Goal: Navigation & Orientation: Find specific page/section

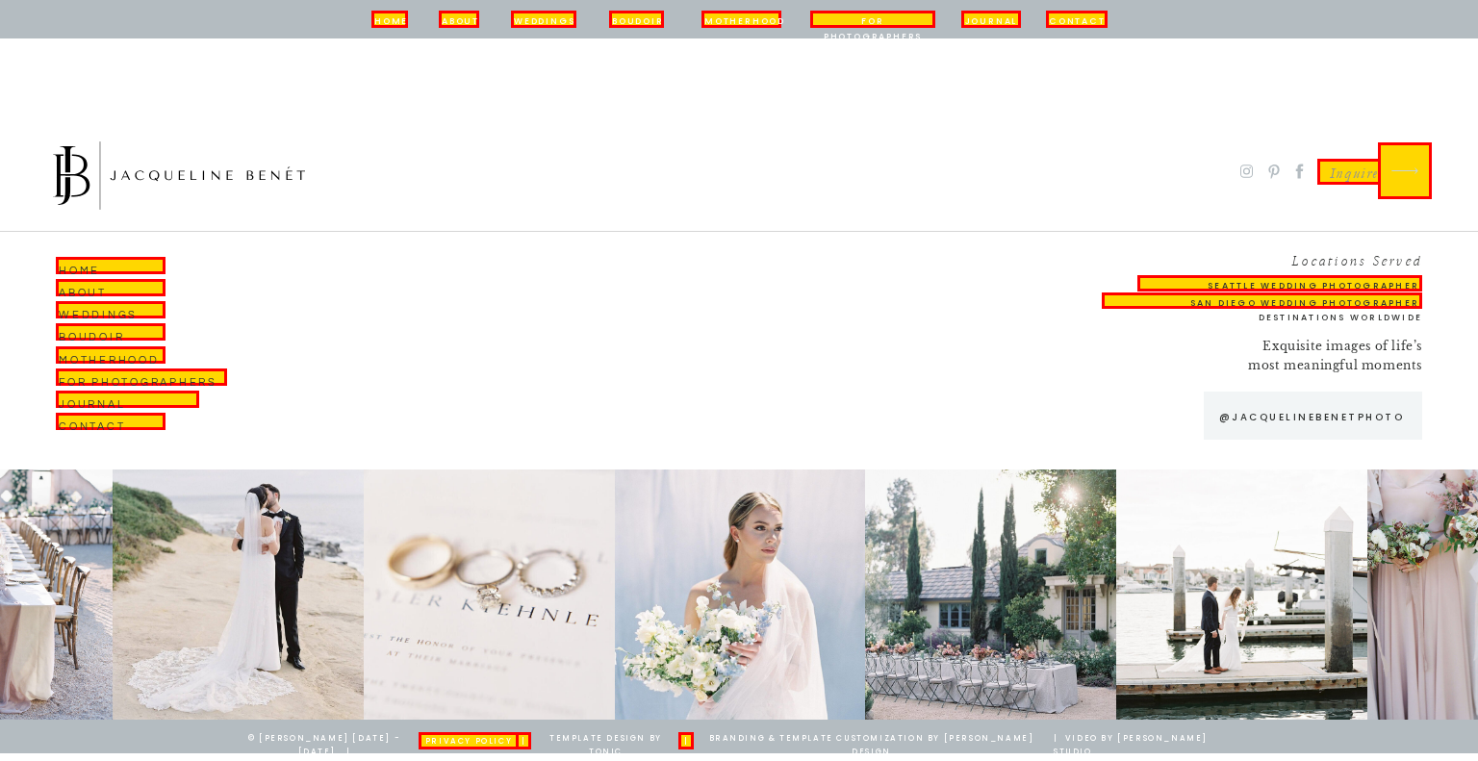
scroll to position [12721, 0]
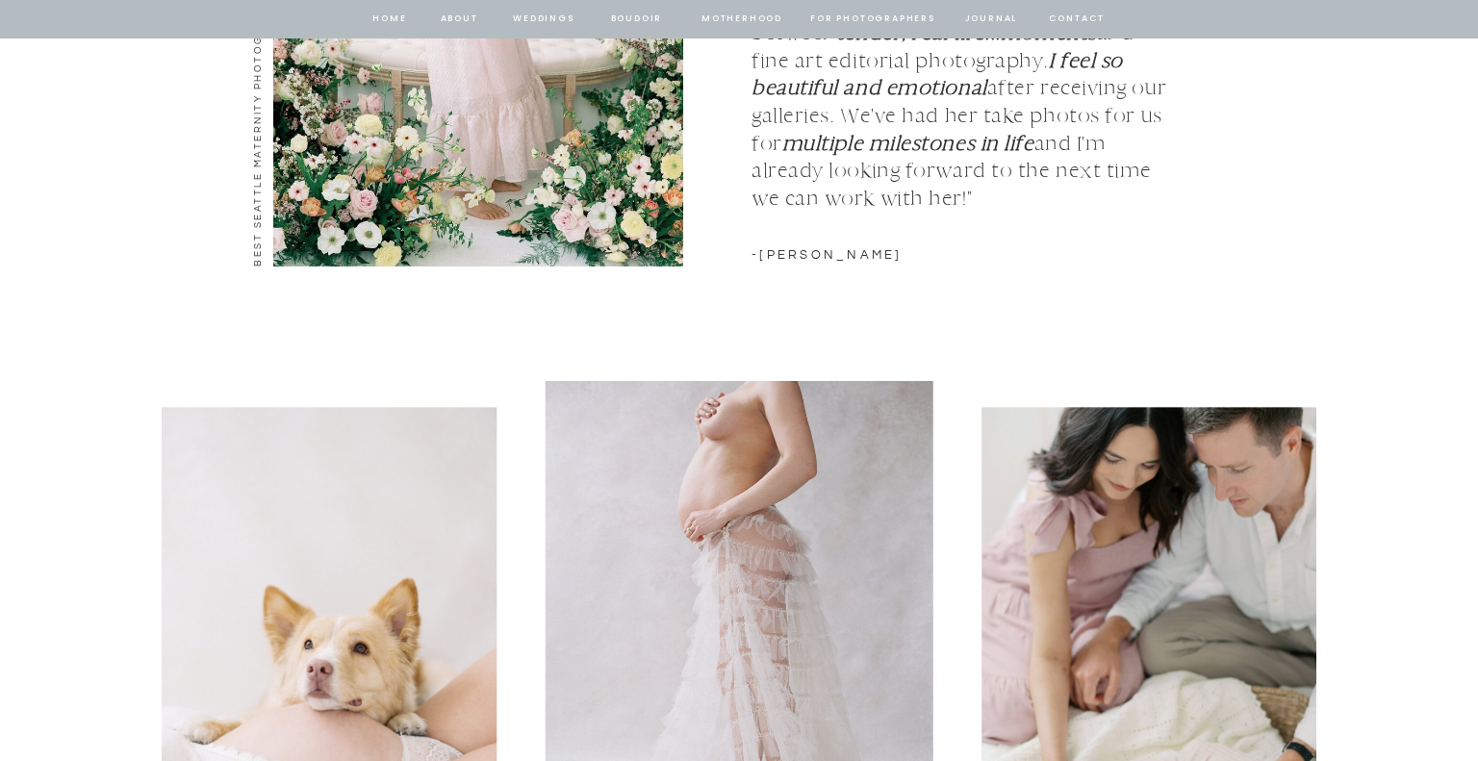
scroll to position [2843, 0]
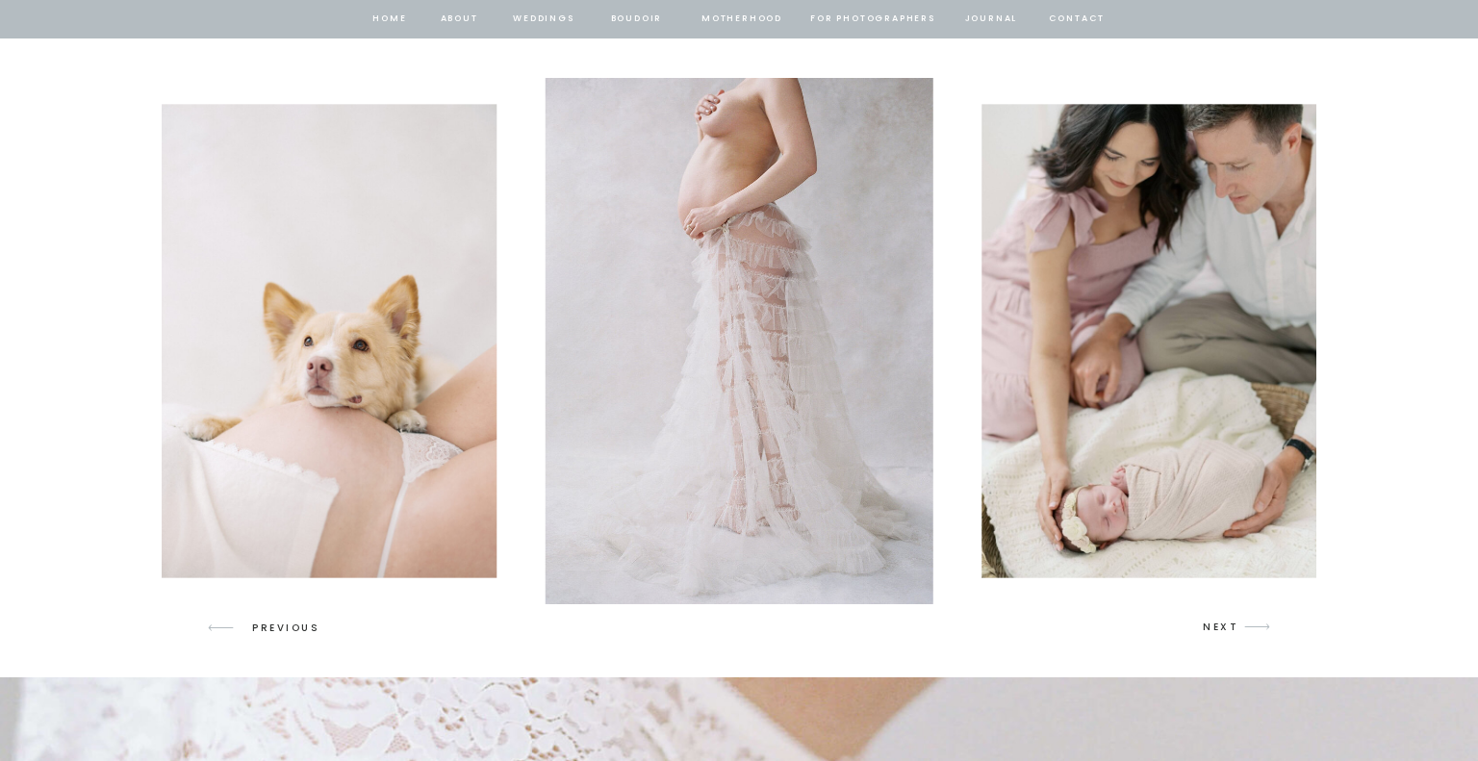
click at [1251, 627] on icon "arrow" at bounding box center [1256, 626] width 45 height 45
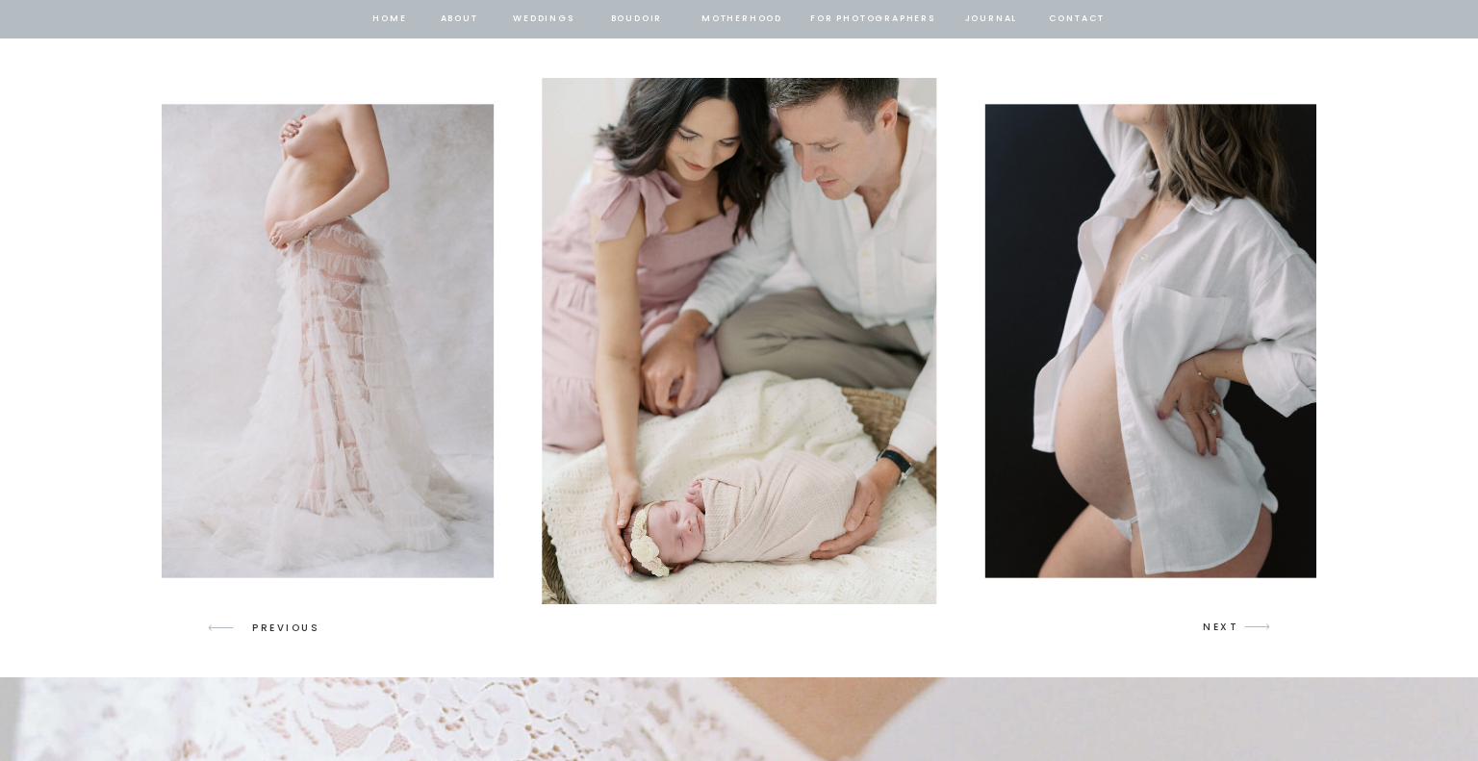
click at [1251, 627] on icon "arrow" at bounding box center [1256, 626] width 45 height 45
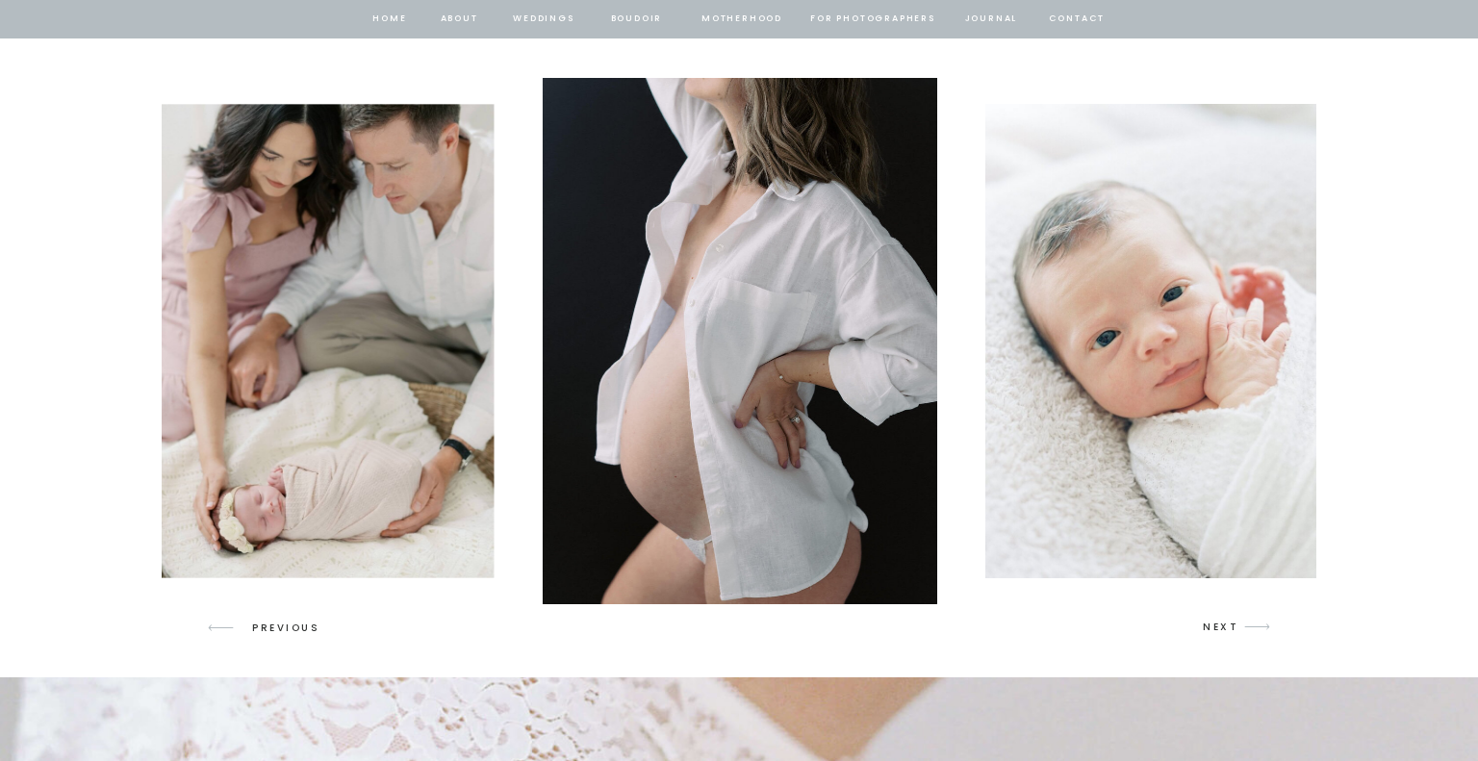
click at [1251, 627] on icon "arrow" at bounding box center [1256, 626] width 45 height 45
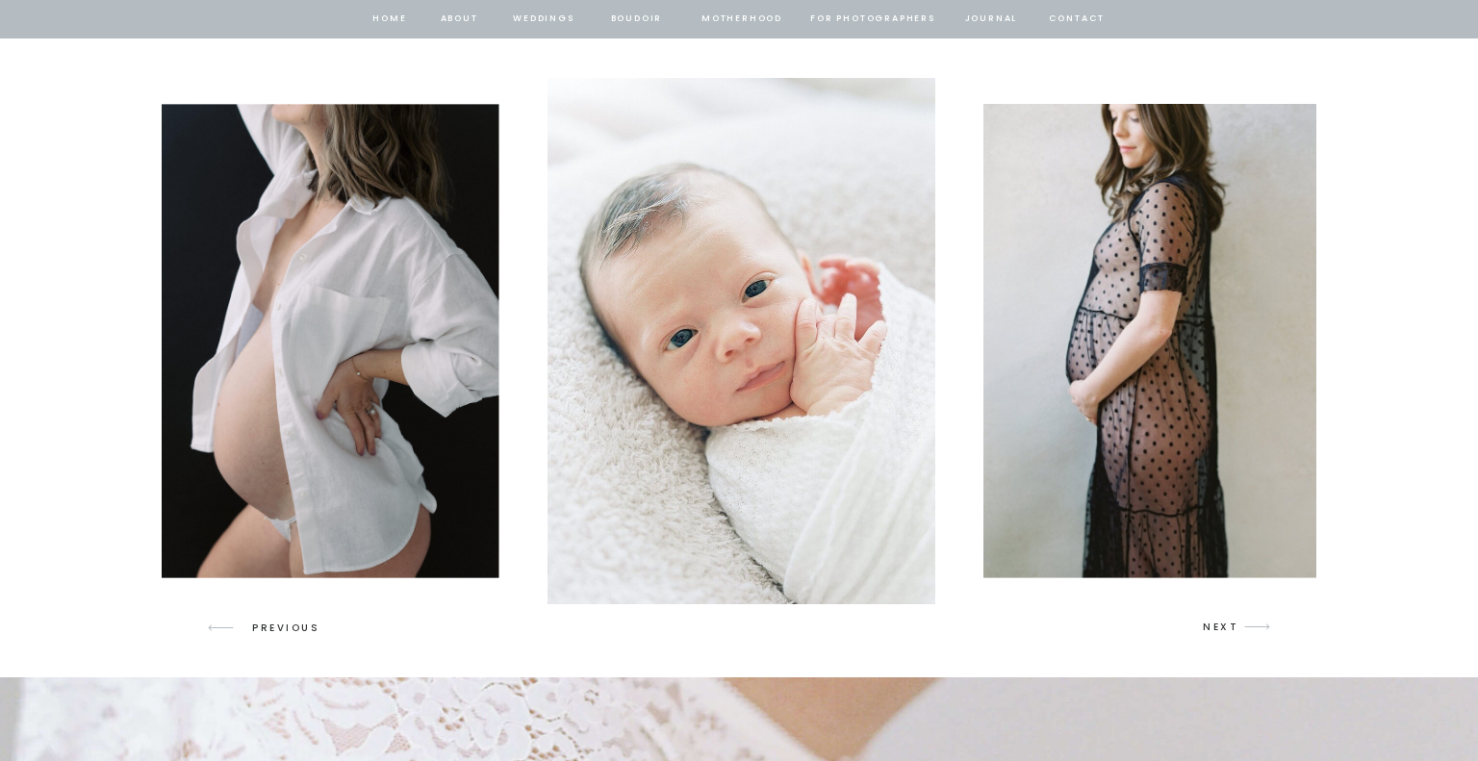
click at [1251, 627] on icon "arrow" at bounding box center [1256, 626] width 45 height 45
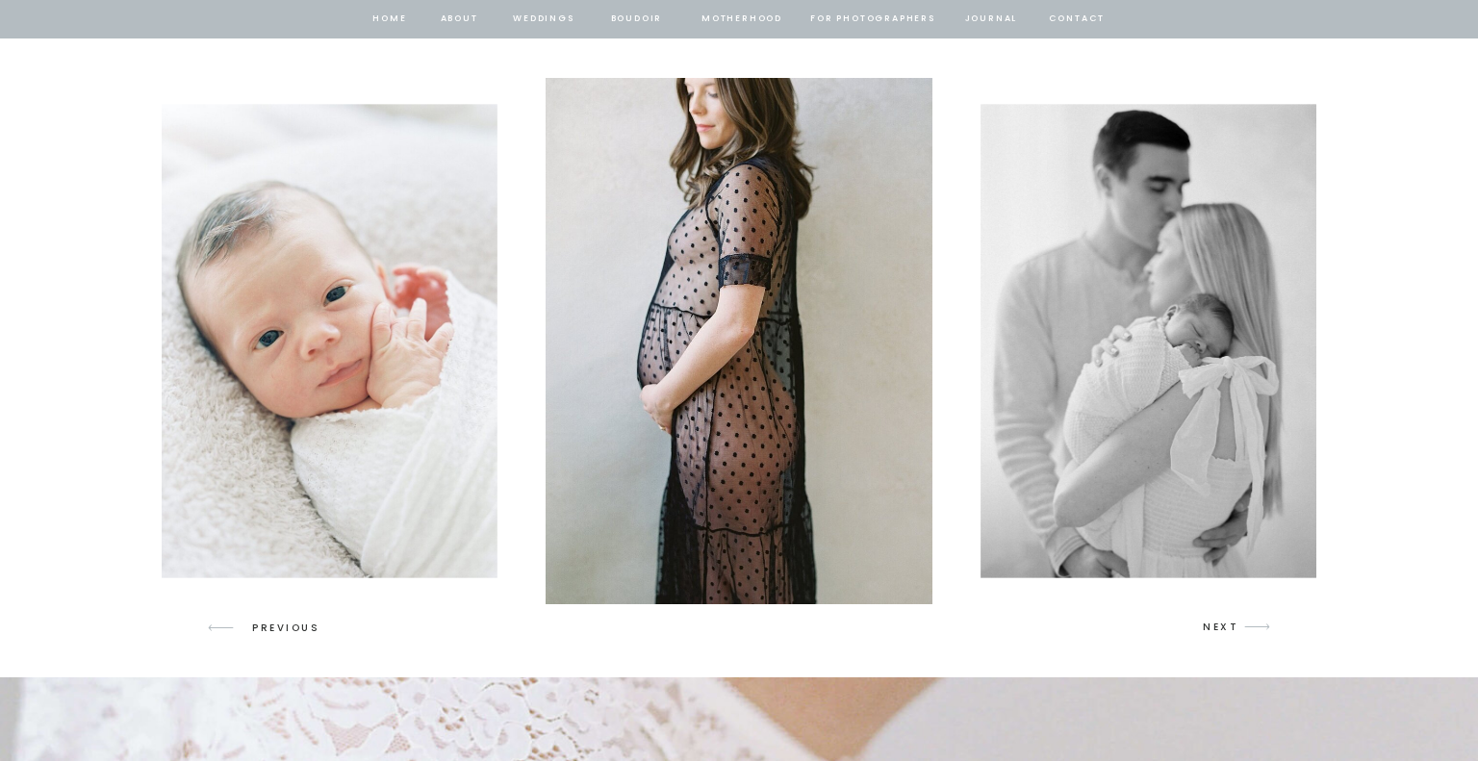
click at [1251, 627] on icon "arrow" at bounding box center [1256, 626] width 45 height 45
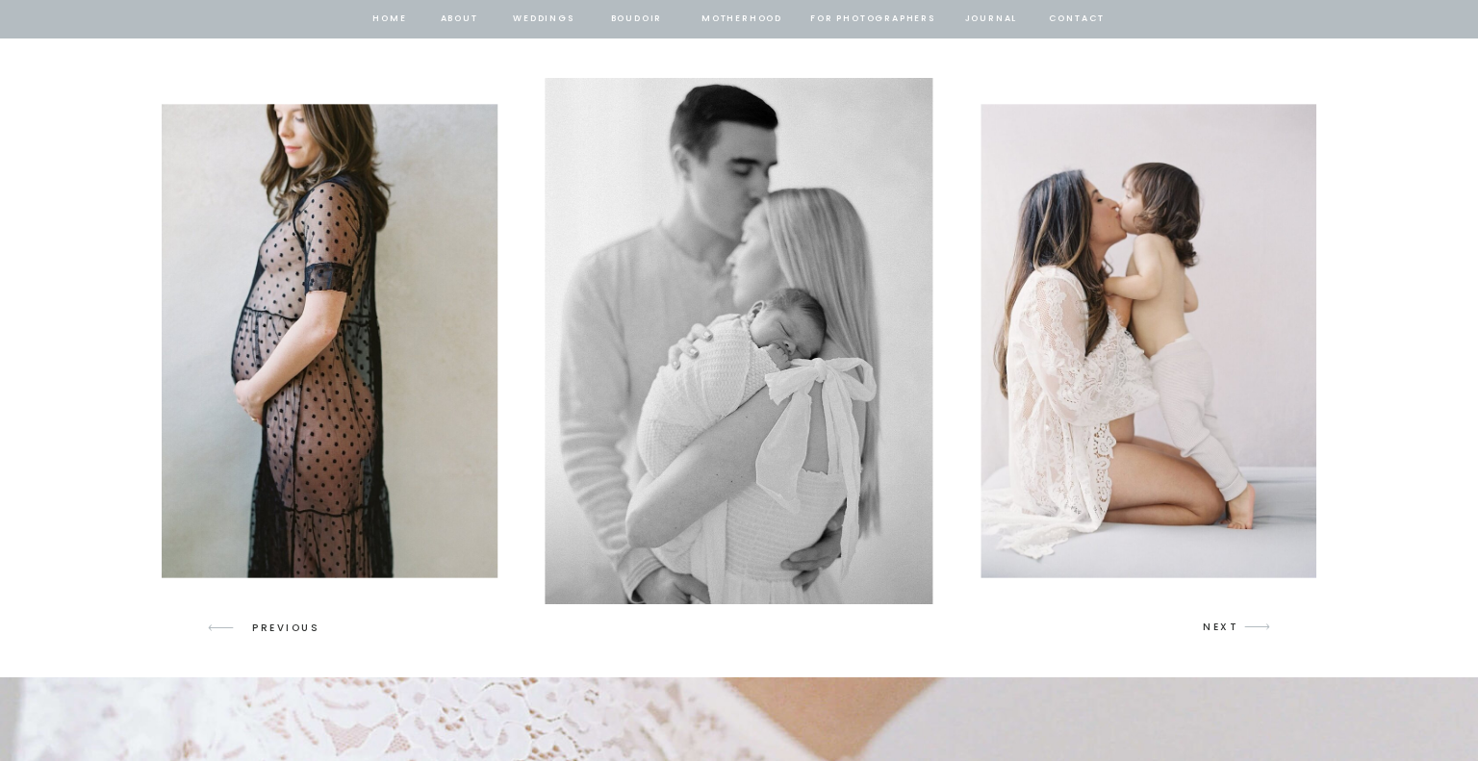
click at [1251, 627] on icon "arrow" at bounding box center [1256, 626] width 45 height 45
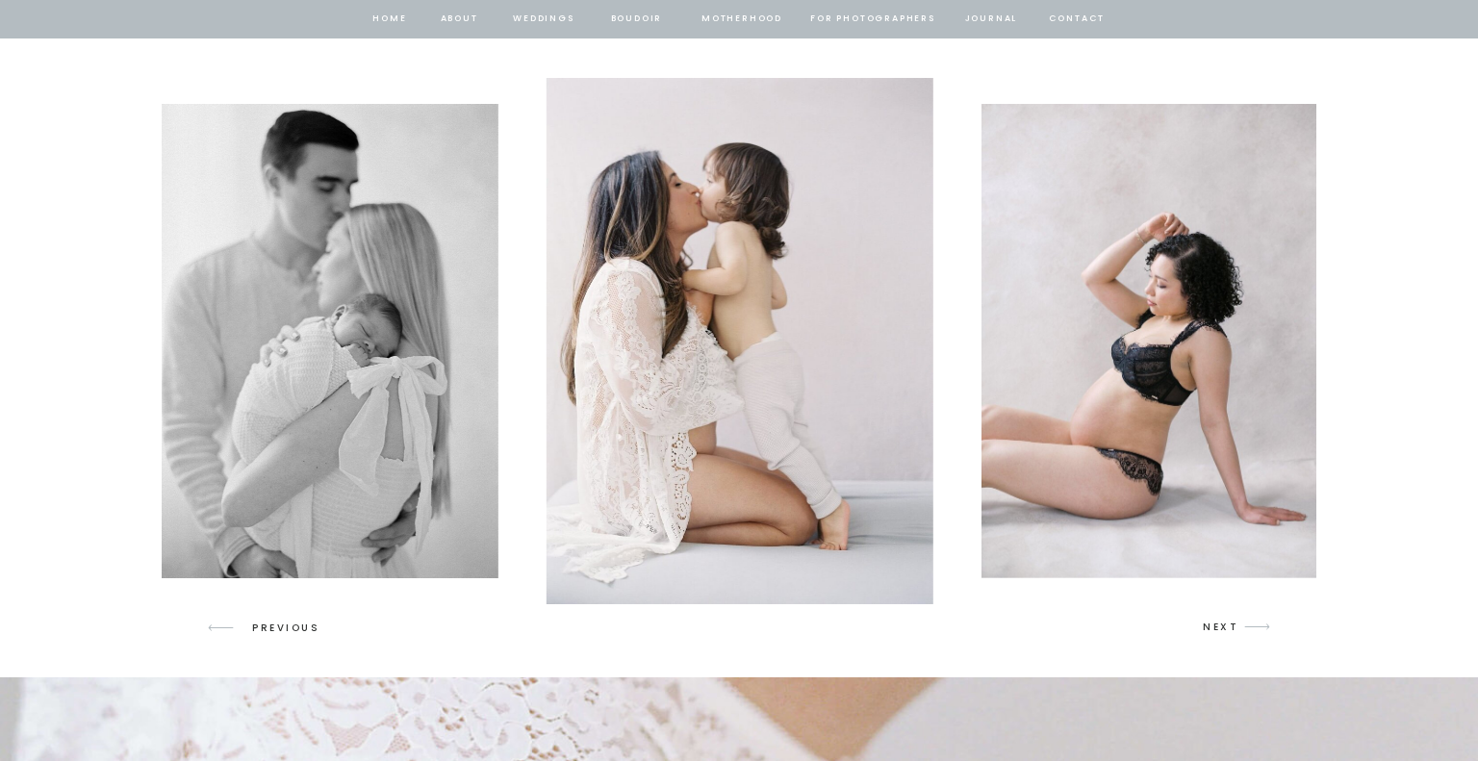
click at [1251, 627] on icon "arrow" at bounding box center [1256, 626] width 45 height 45
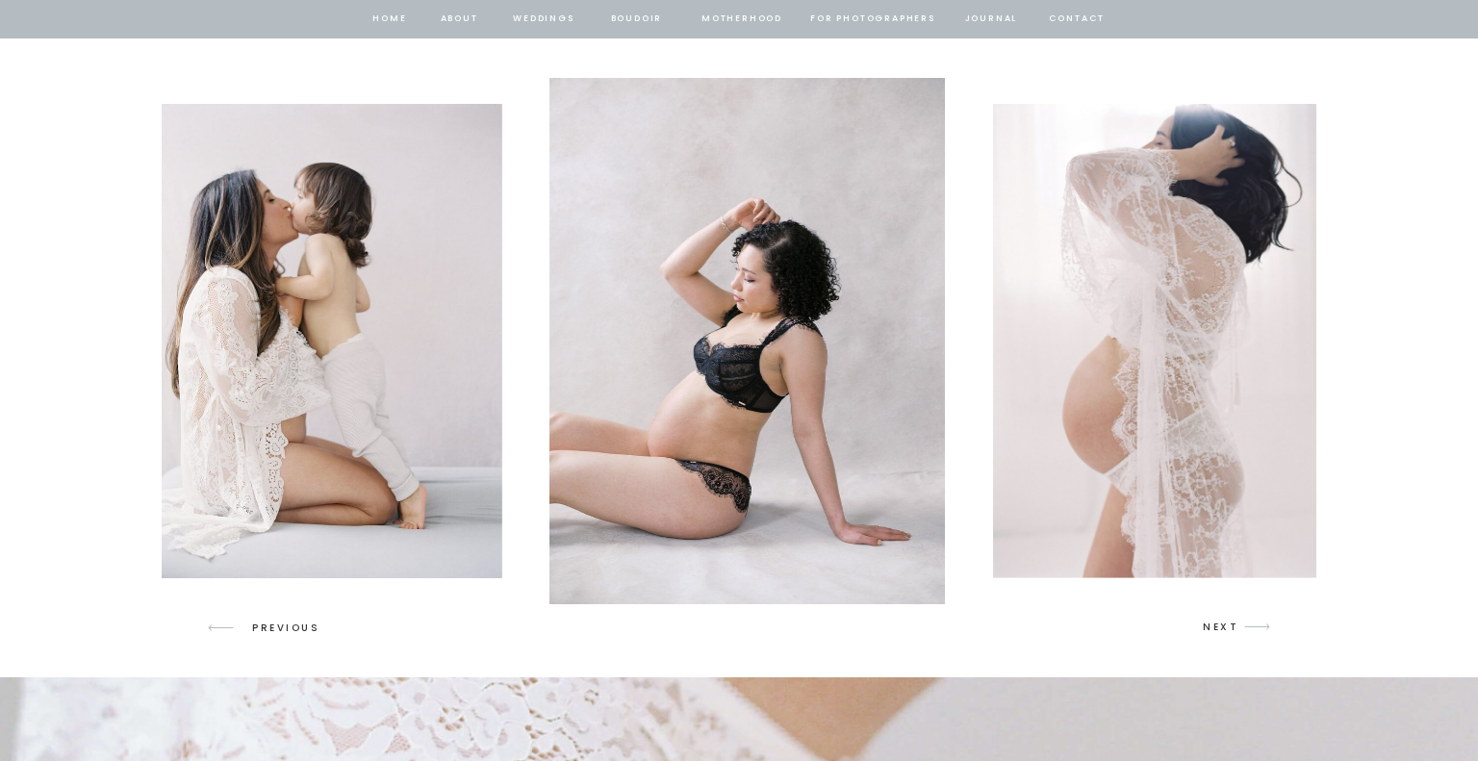
click at [1251, 627] on icon "arrow" at bounding box center [1256, 626] width 45 height 45
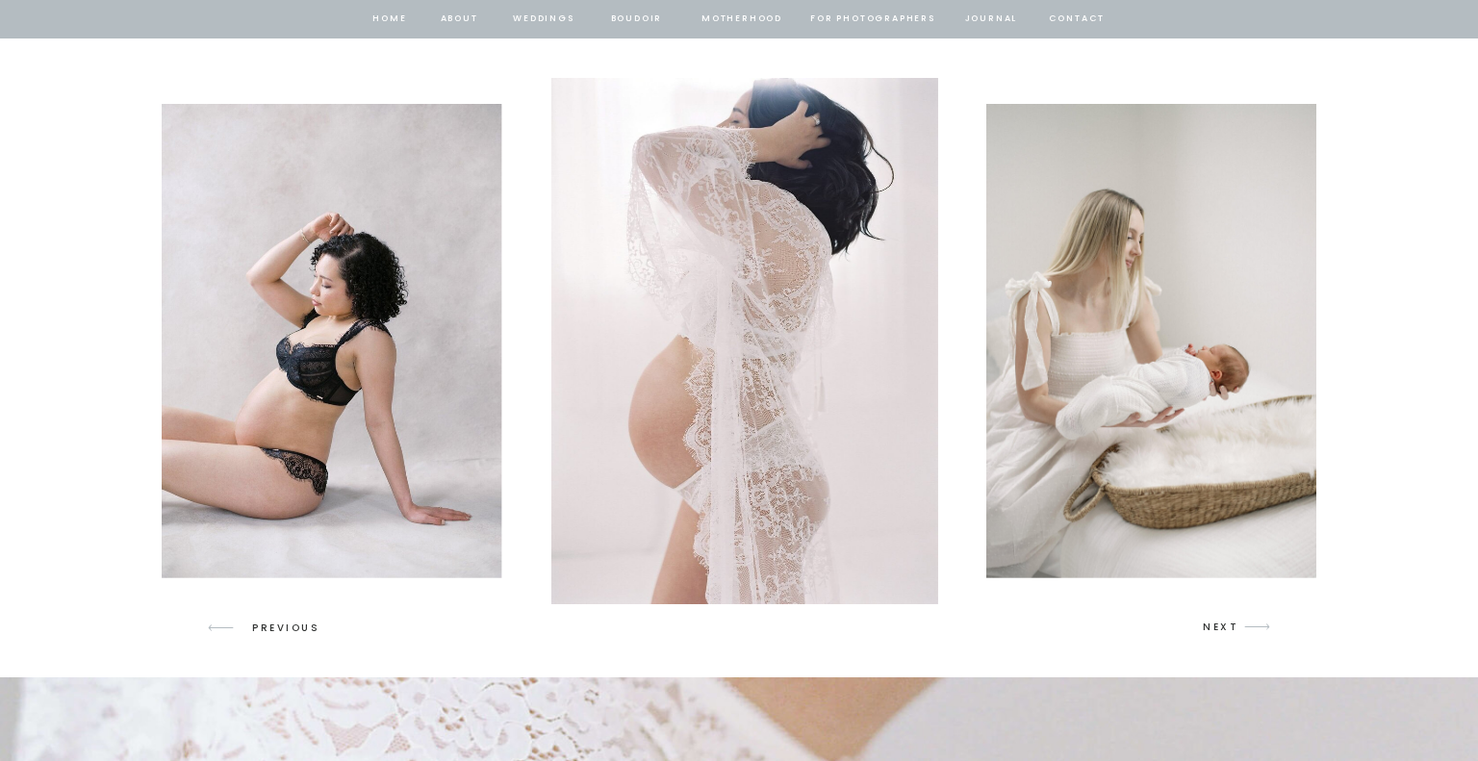
click at [1251, 627] on icon "arrow" at bounding box center [1256, 626] width 45 height 45
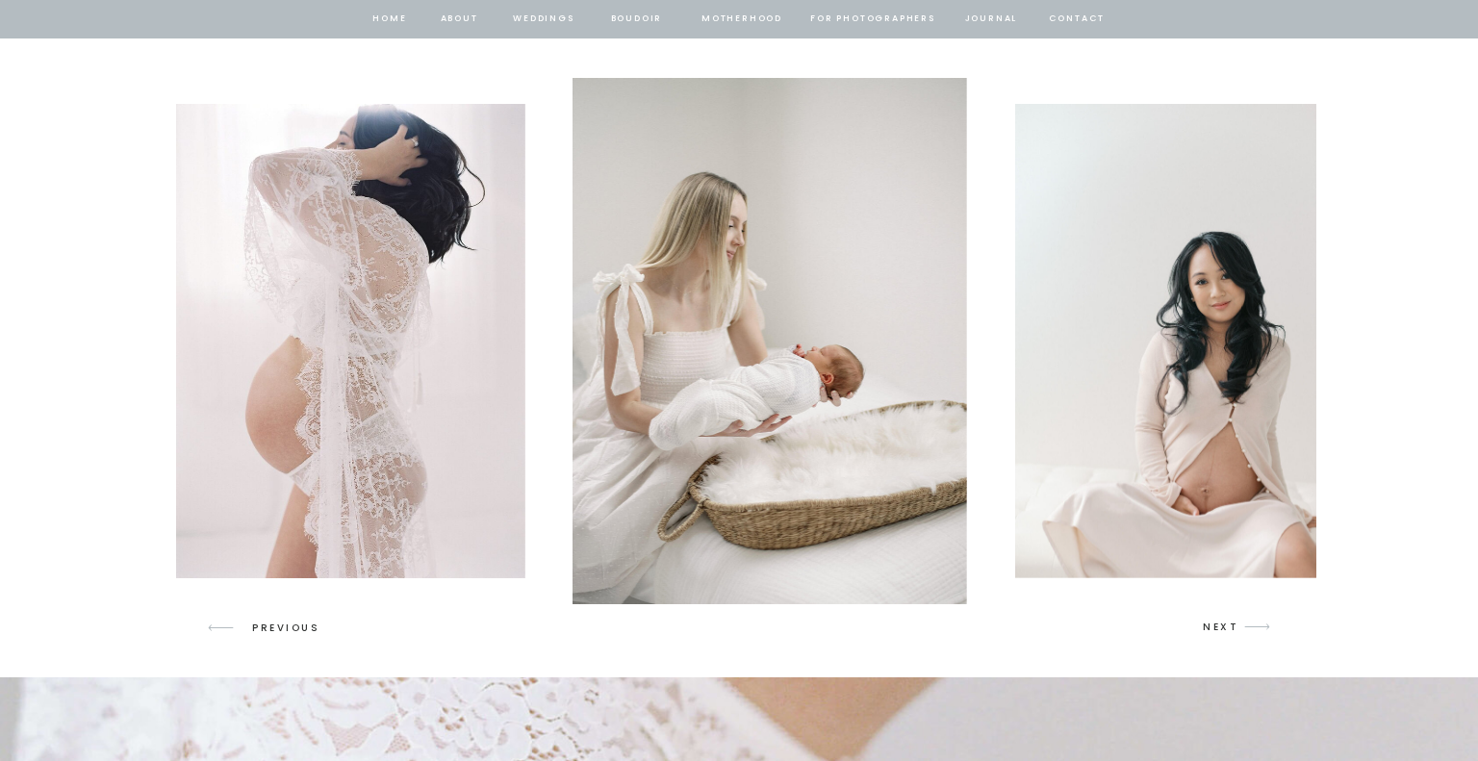
click at [1251, 627] on icon "arrow" at bounding box center [1256, 626] width 45 height 45
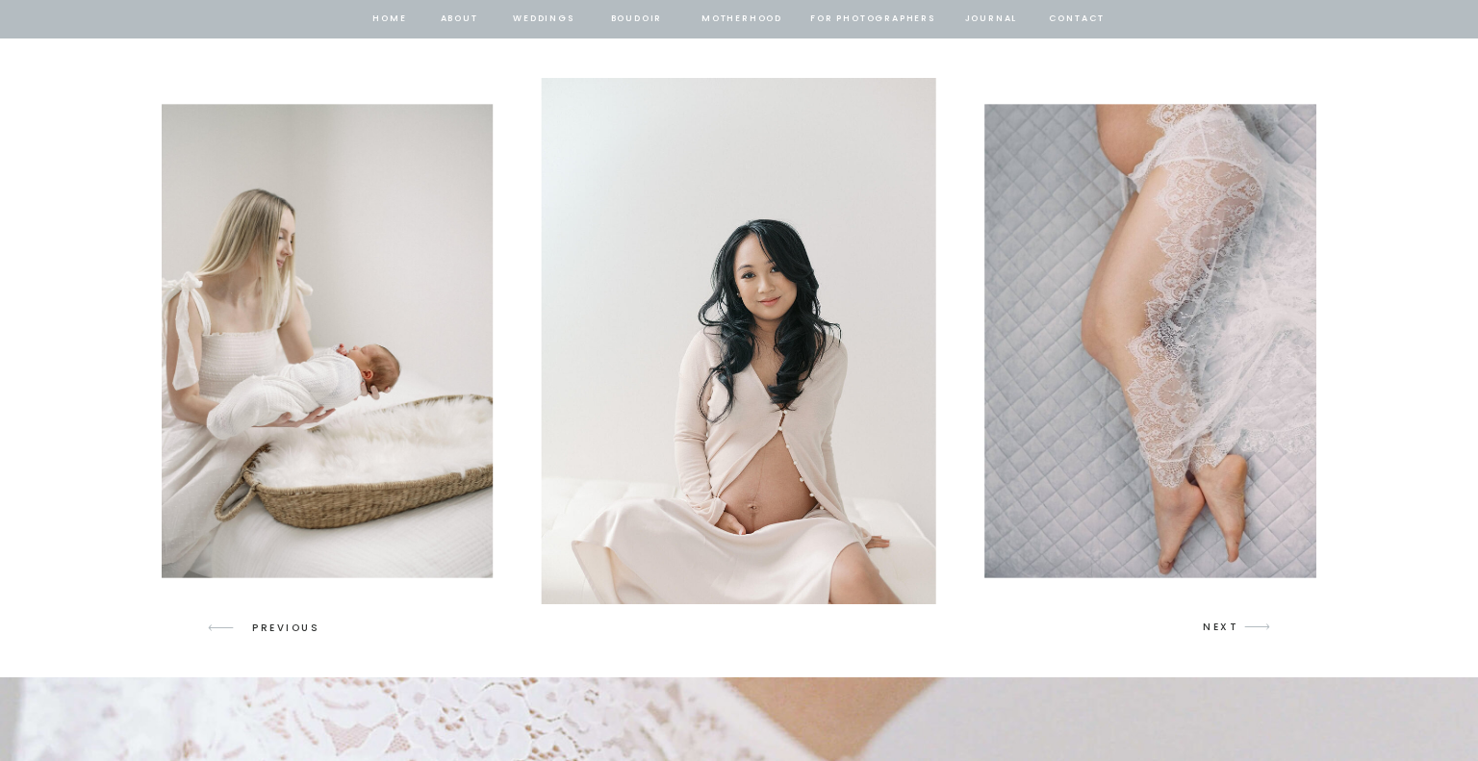
click at [1251, 627] on icon "arrow" at bounding box center [1256, 626] width 45 height 45
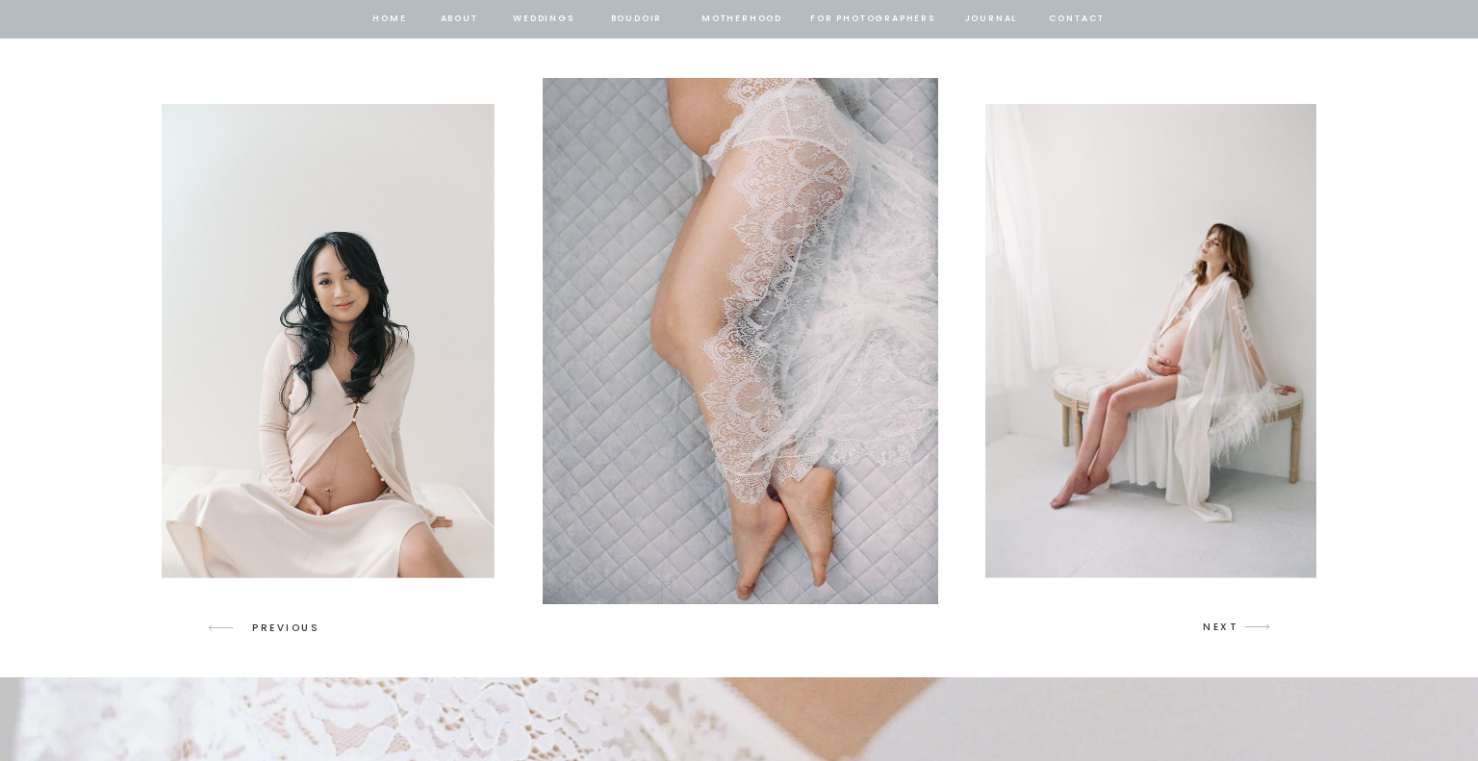
click at [1250, 627] on icon "arrow" at bounding box center [1256, 626] width 45 height 45
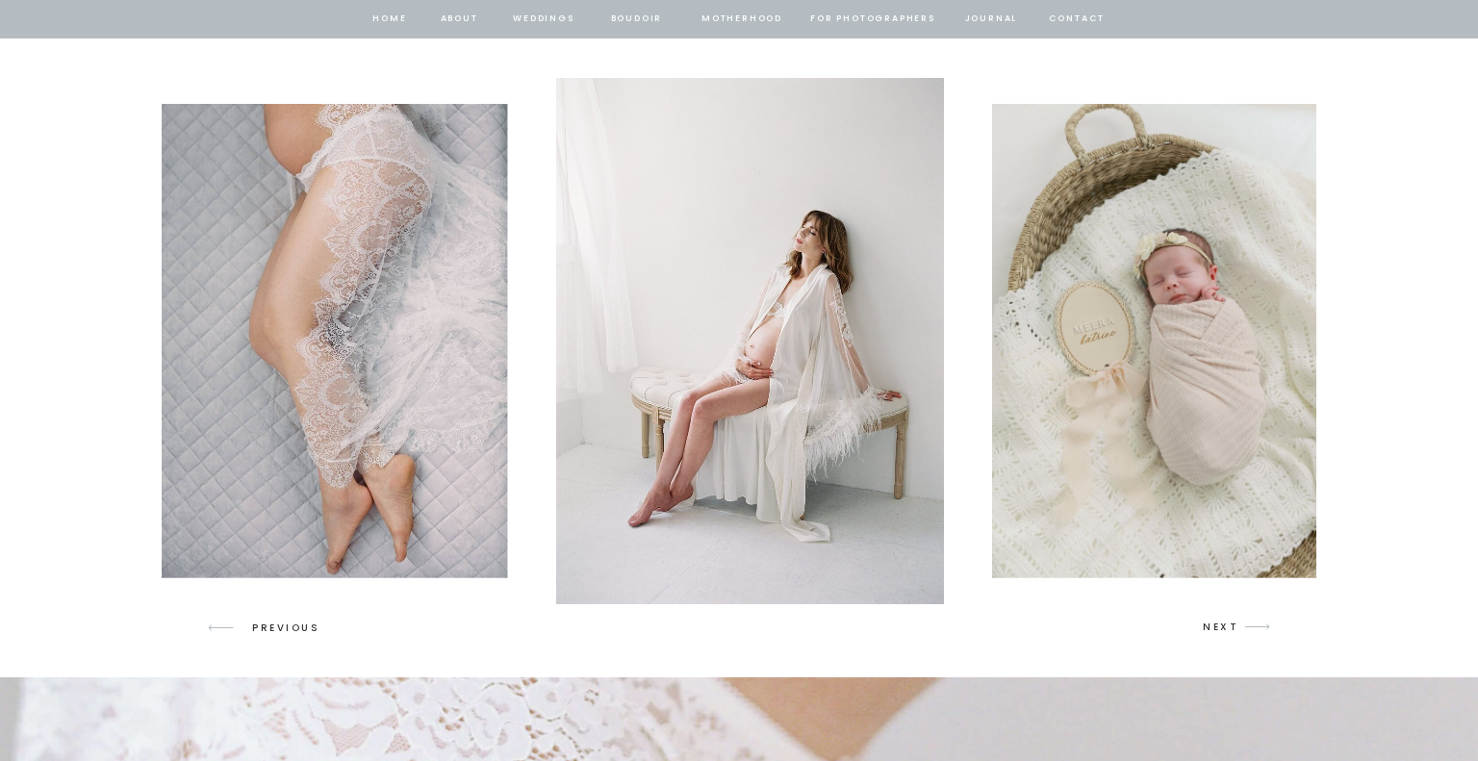
click at [1250, 627] on icon "arrow" at bounding box center [1256, 626] width 45 height 45
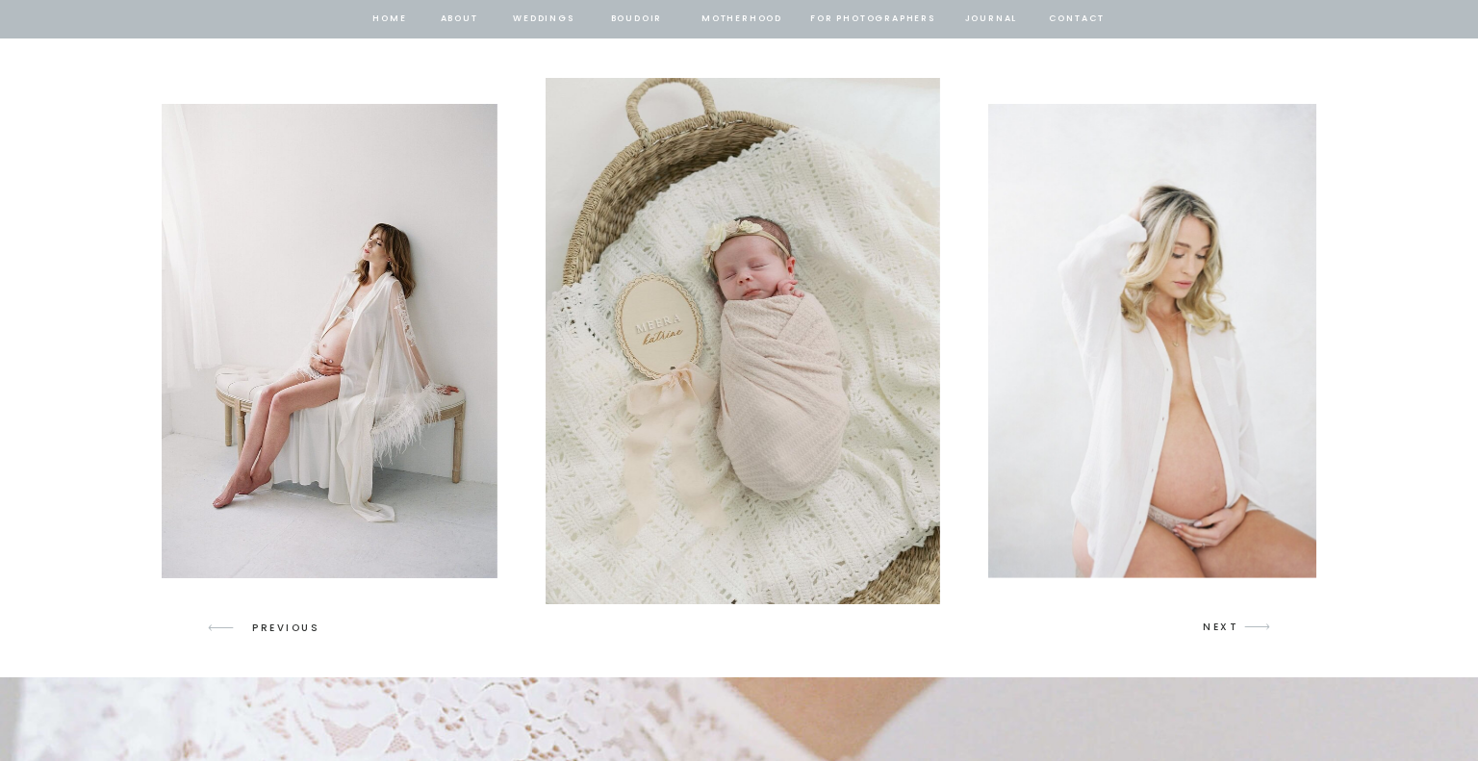
click at [1250, 627] on icon "arrow" at bounding box center [1256, 626] width 45 height 45
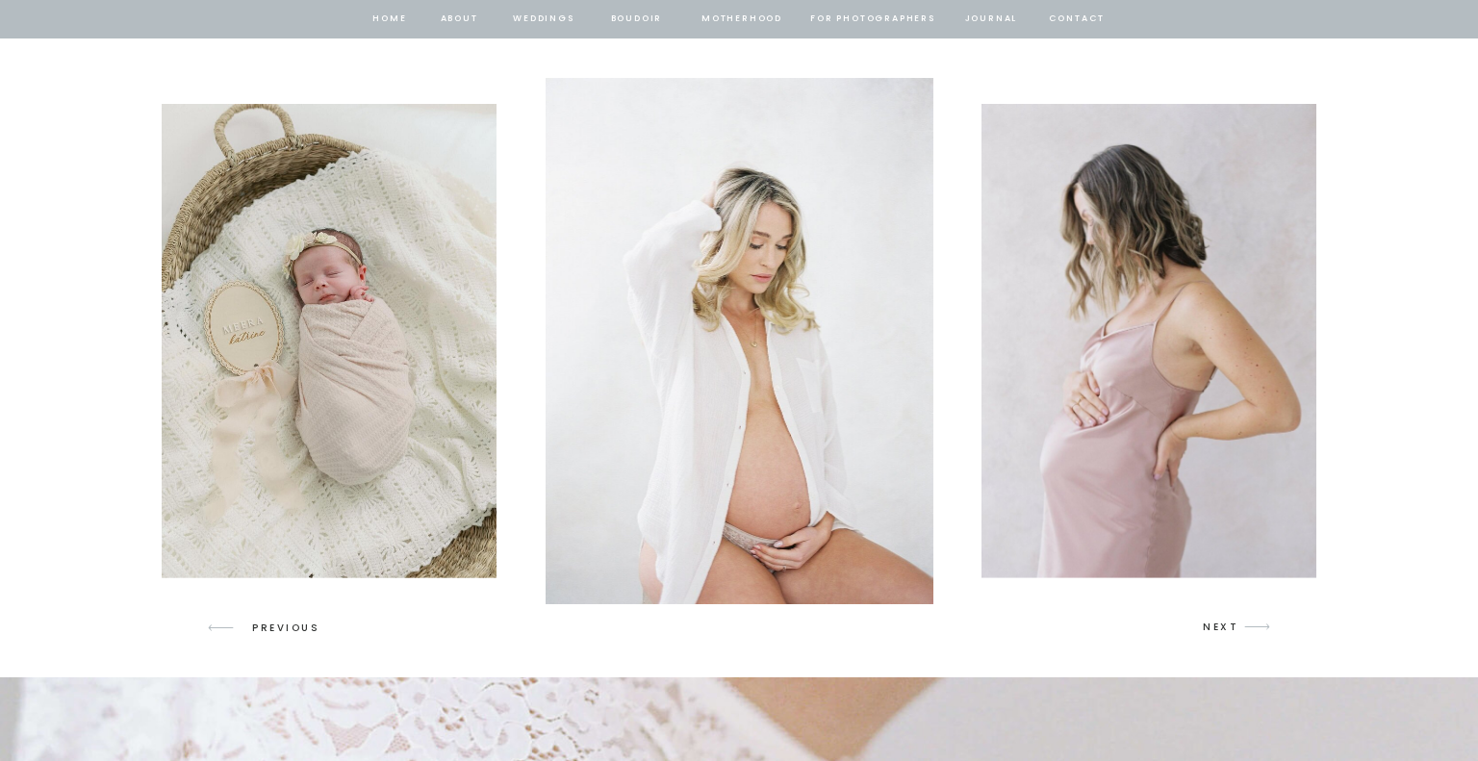
click at [1250, 627] on icon "arrow" at bounding box center [1256, 626] width 45 height 45
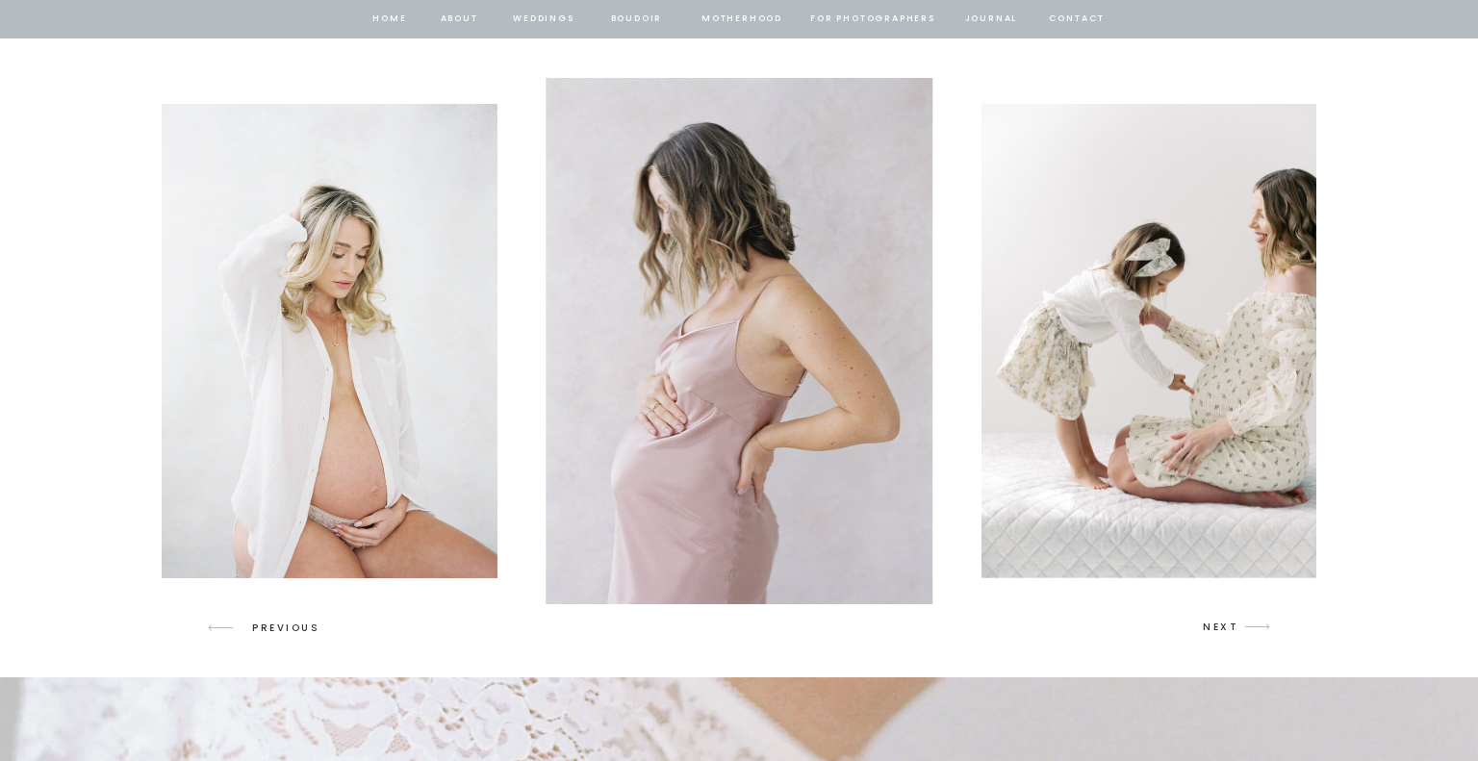
click at [1250, 627] on icon "arrow" at bounding box center [1256, 626] width 45 height 45
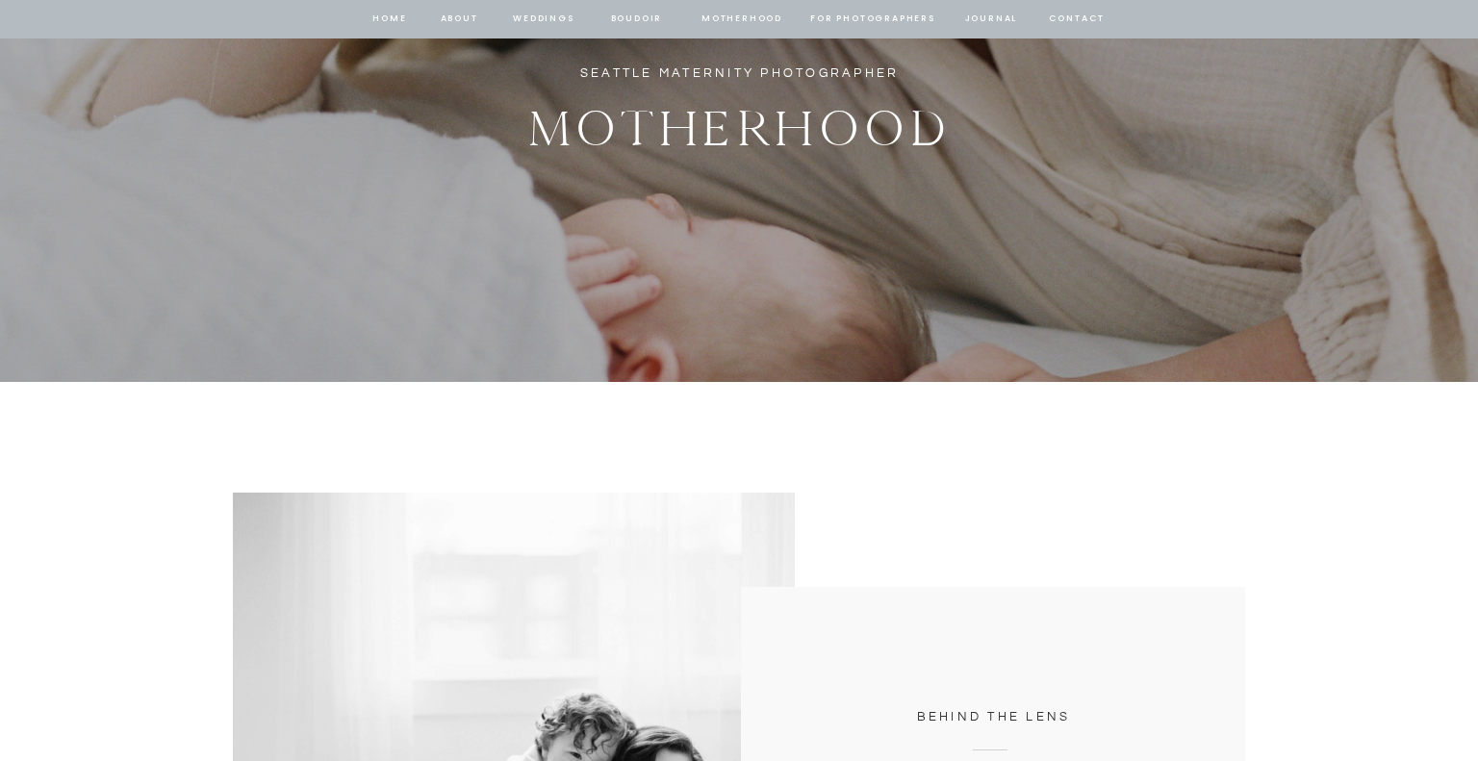
scroll to position [0, 0]
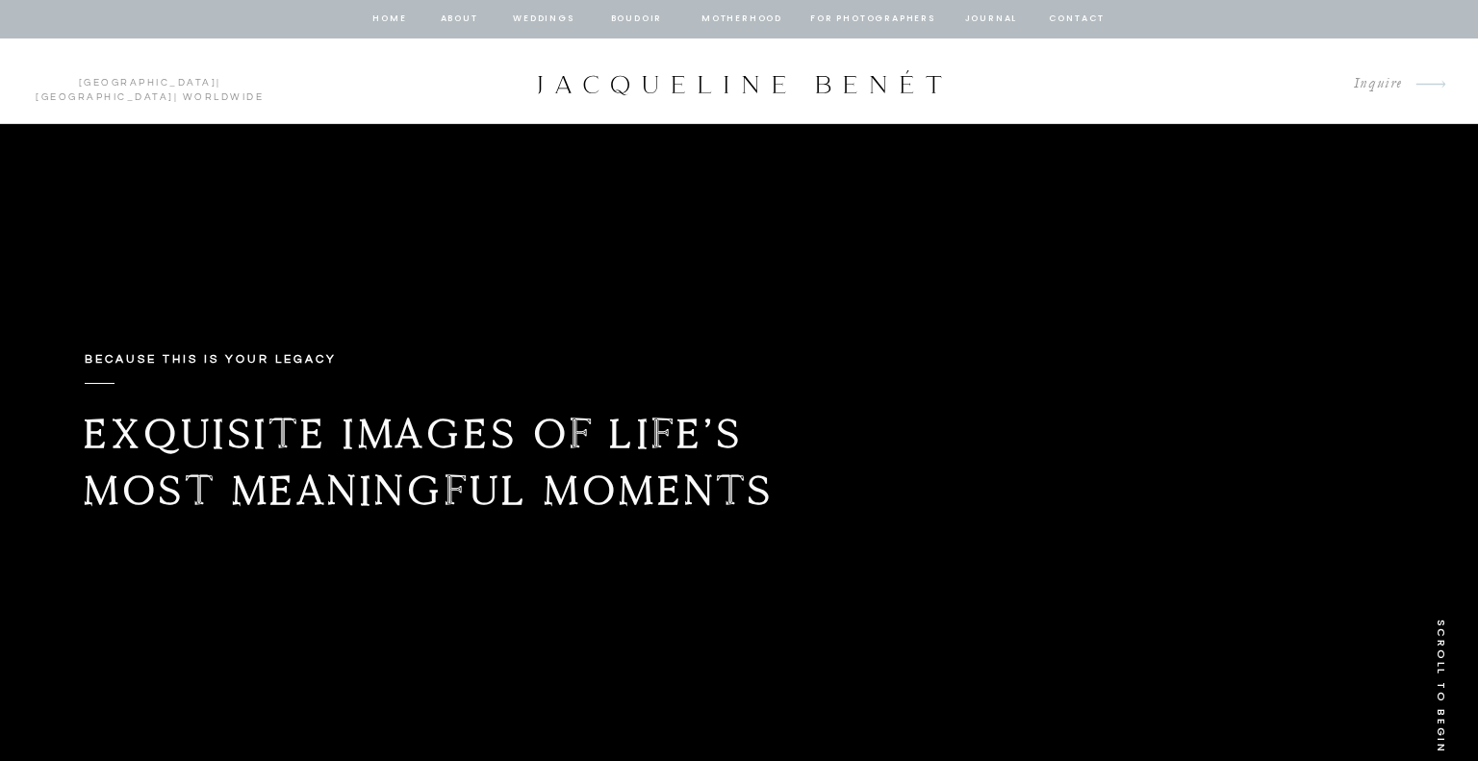
scroll to position [595, 0]
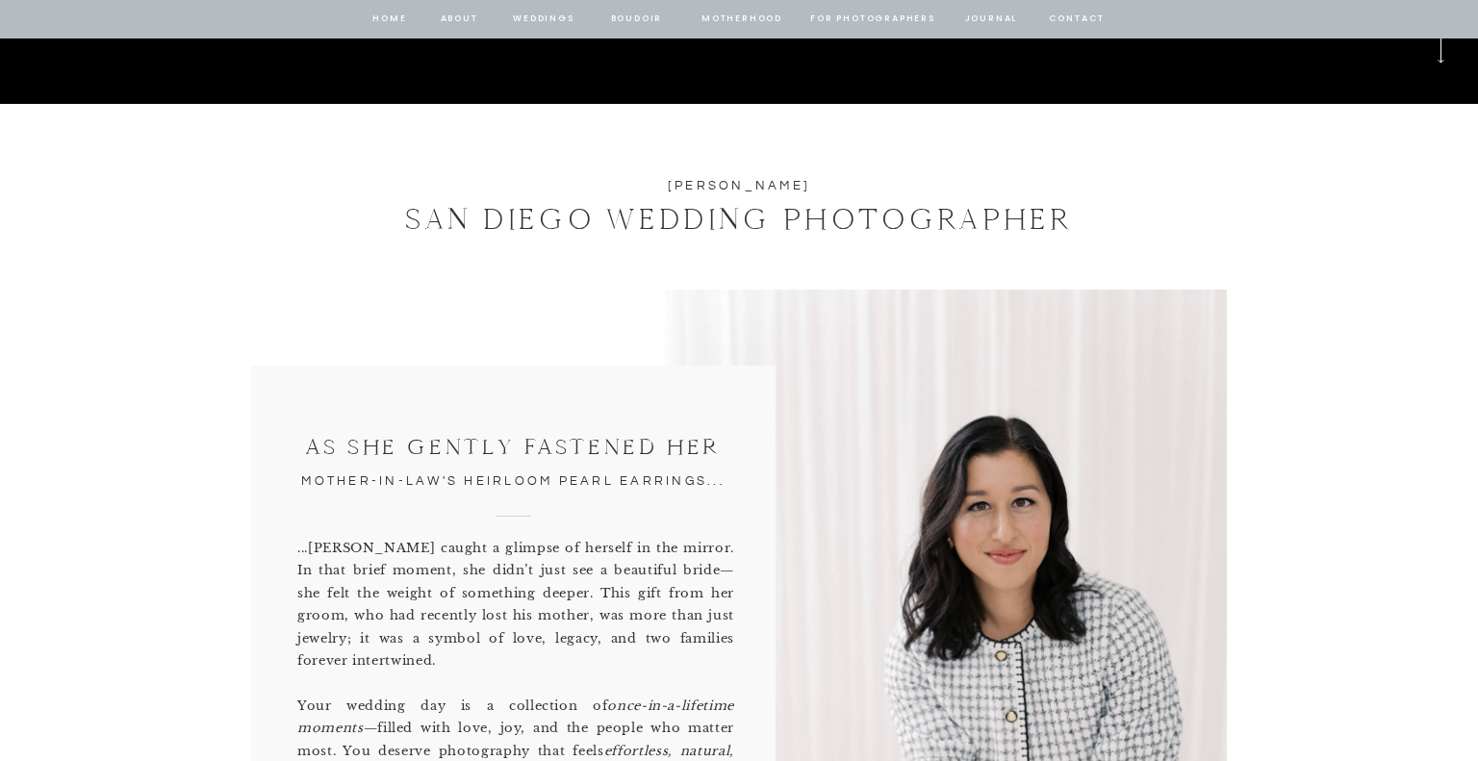
scroll to position [723, 0]
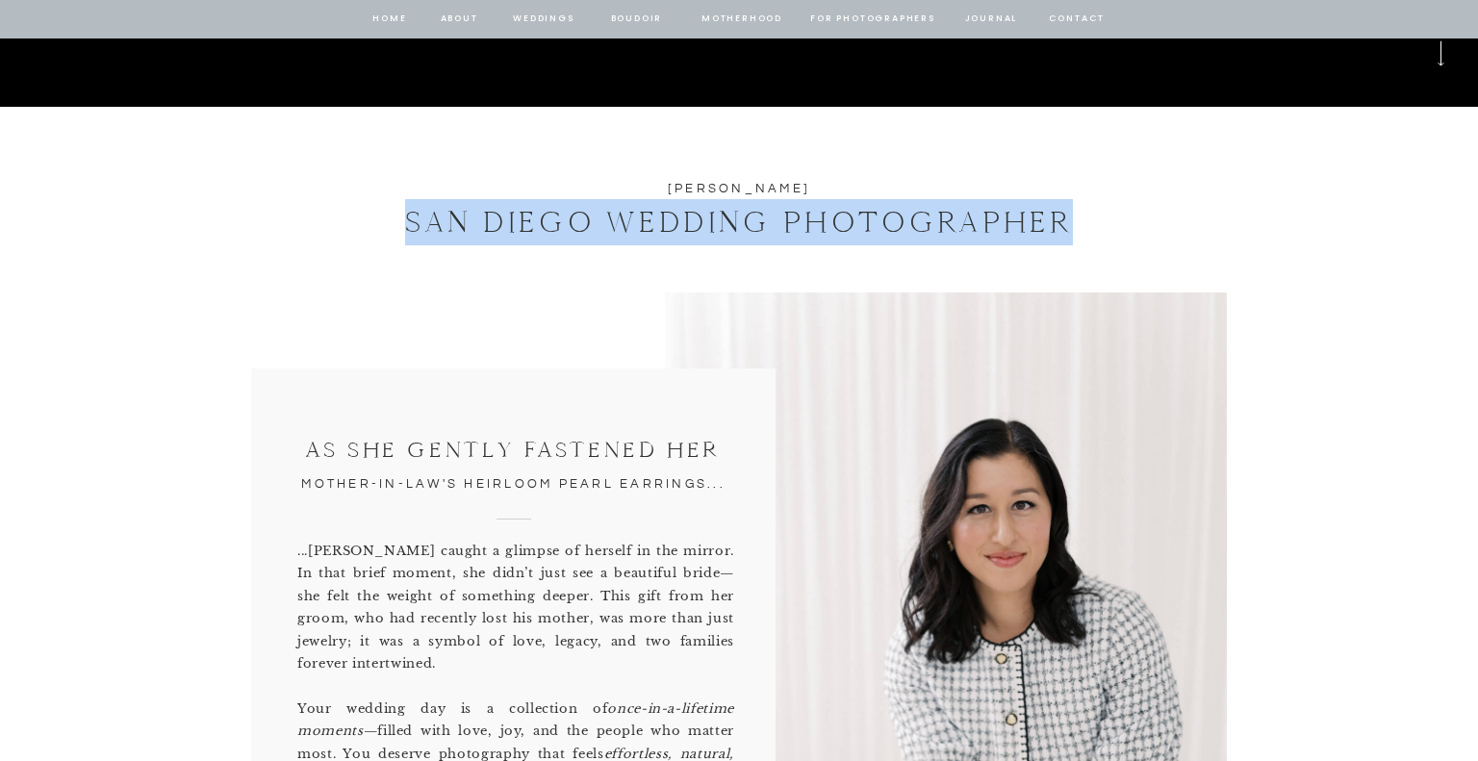
drag, startPoint x: 393, startPoint y: 216, endPoint x: 984, endPoint y: 218, distance: 590.7
click at [1100, 224] on h1 "SAN DIEGO WEDDING PHOTOGRAPHER" at bounding box center [739, 221] width 750 height 45
copy h1 "SAN DIEGO WEDDING PHOTOGRAPHER"
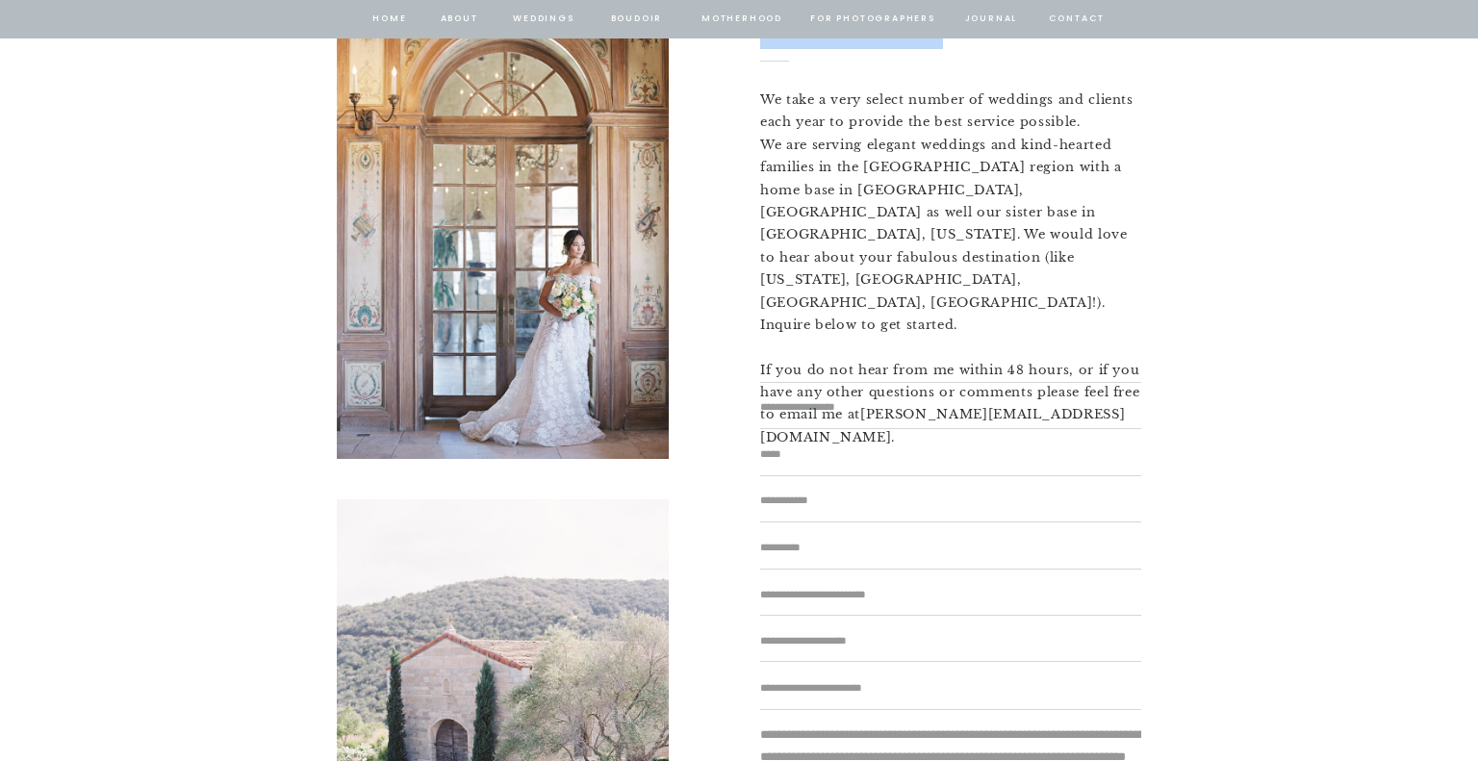
scroll to position [239, 0]
